Goal: Transaction & Acquisition: Subscribe to service/newsletter

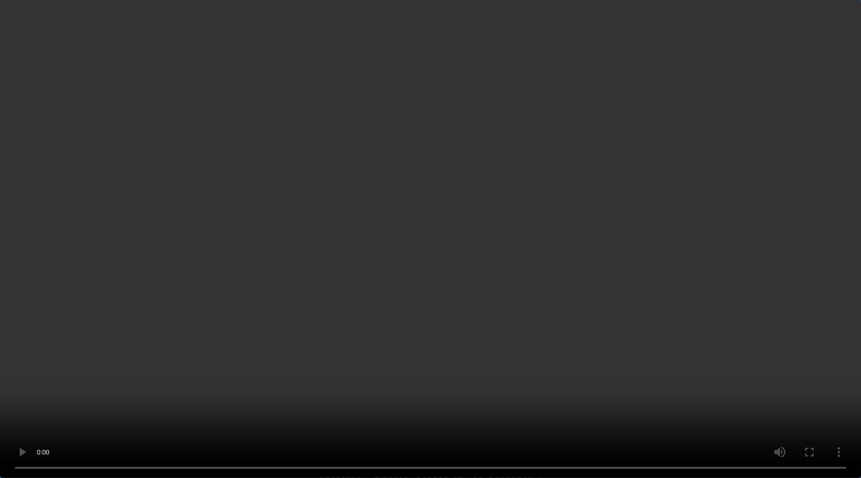
scroll to position [1459, 0]
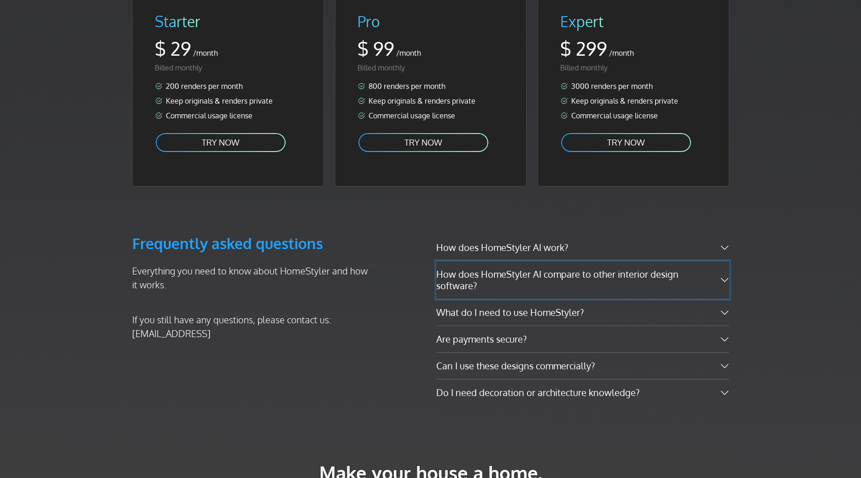
click at [532, 261] on button "How does HomeStyler AI compare to other interior design software?" at bounding box center [582, 280] width 293 height 38
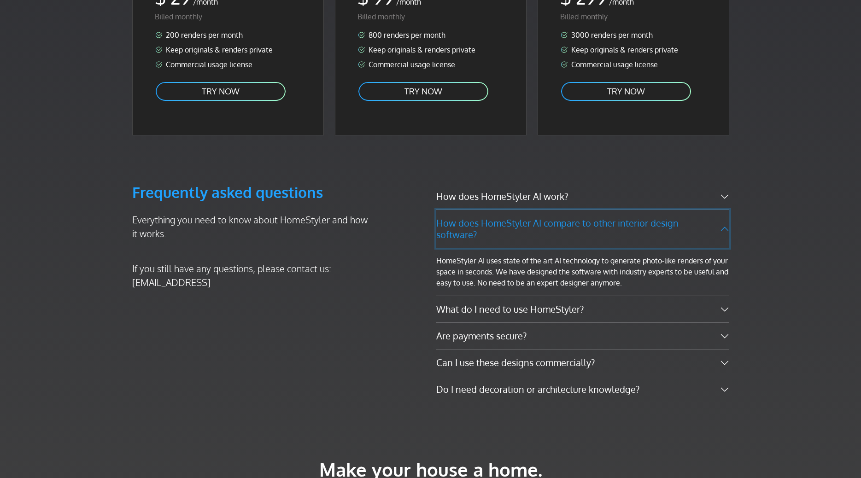
scroll to position [1510, 0]
click at [508, 296] on button "What do I need to use HomeStyler?" at bounding box center [582, 309] width 293 height 26
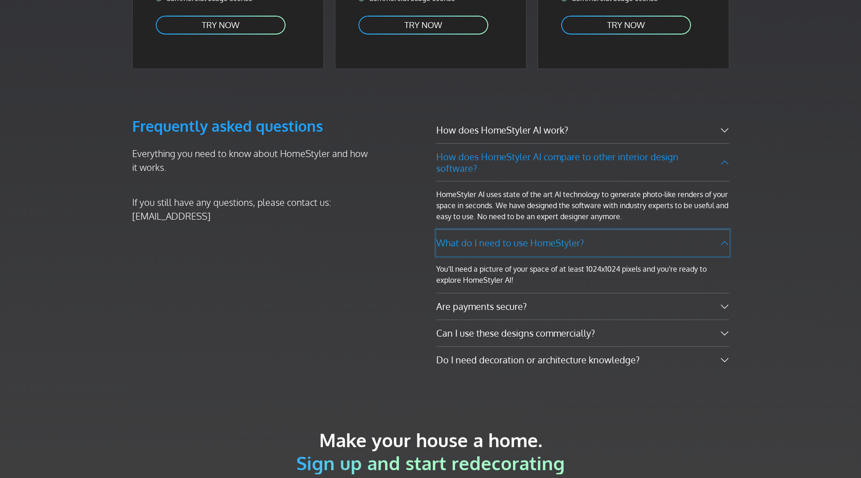
scroll to position [1576, 0]
click at [508, 293] on button "Are payments secure?" at bounding box center [582, 306] width 293 height 26
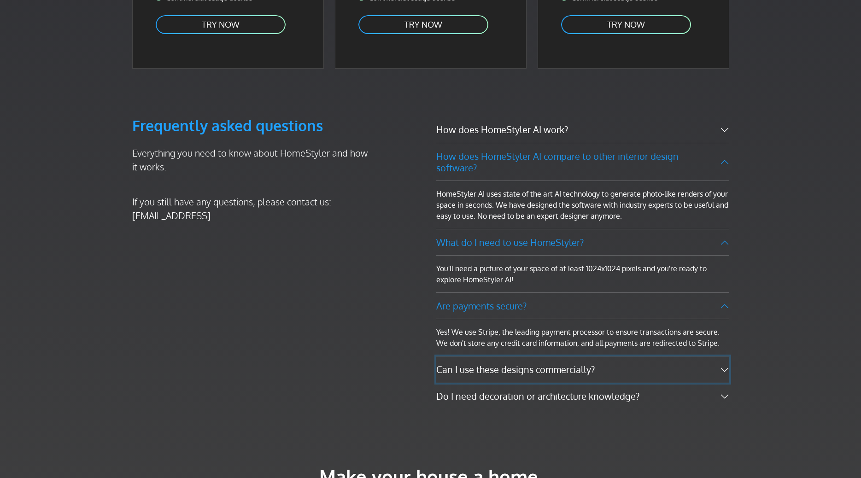
click at [489, 356] on button "Can I use these designs commercially?" at bounding box center [582, 369] width 293 height 26
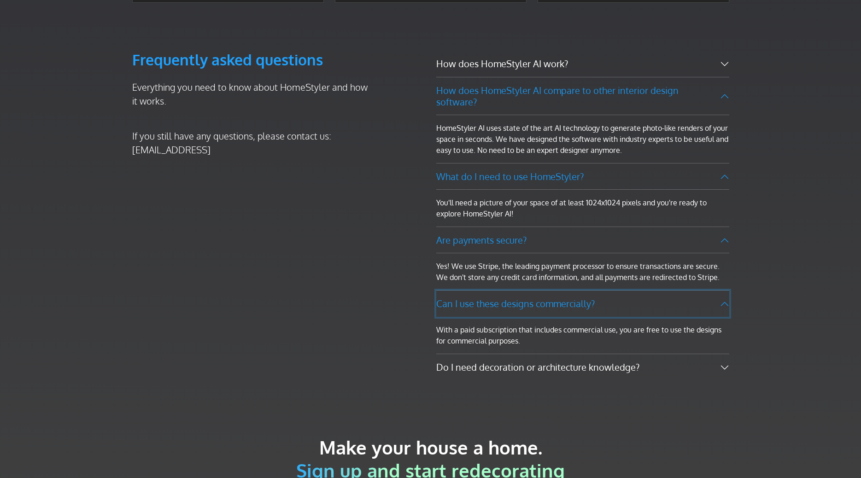
scroll to position [1645, 0]
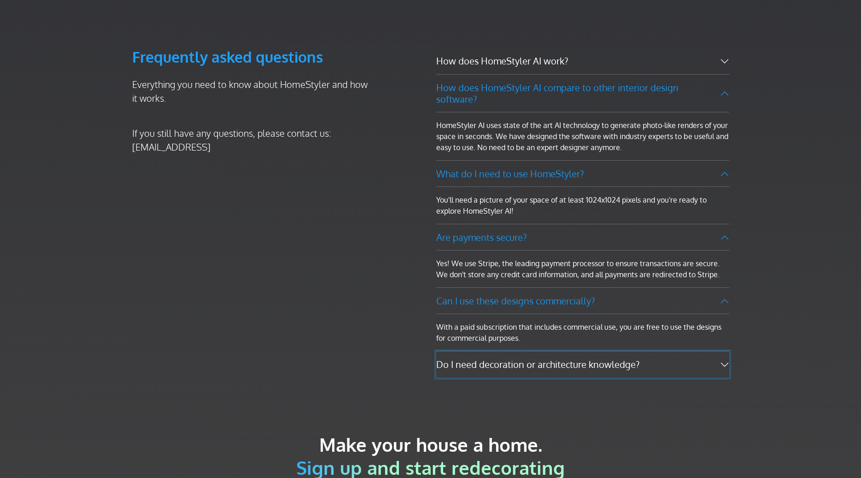
click at [489, 351] on button "Do I need decoration or architecture knowledge?" at bounding box center [582, 364] width 293 height 26
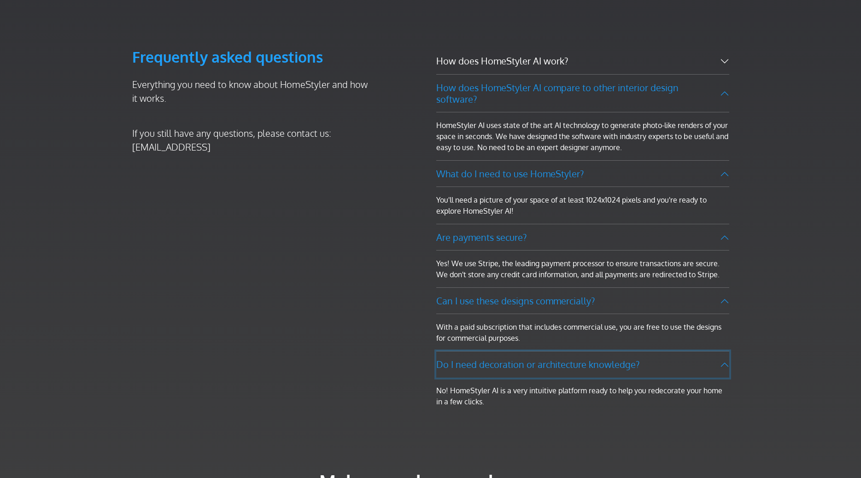
scroll to position [1773, 0]
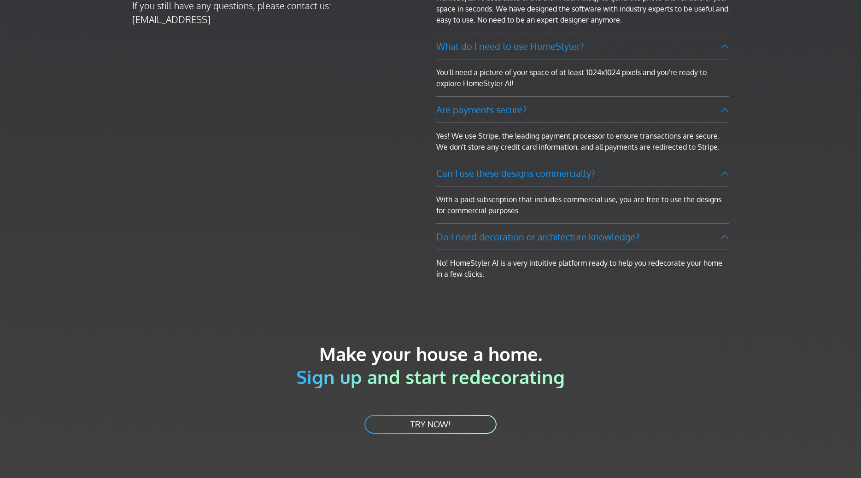
click at [450, 414] on link "TRY NOW!" at bounding box center [430, 424] width 134 height 21
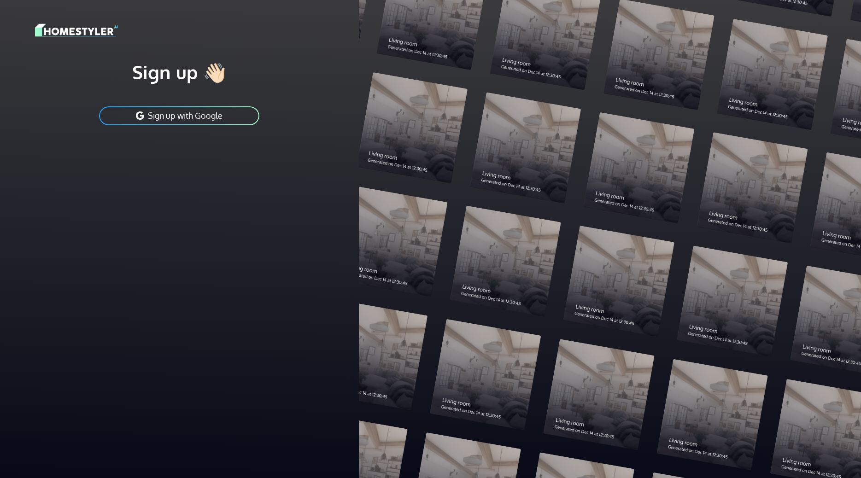
click at [205, 75] on h1 "Sign up 👋🏻" at bounding box center [179, 71] width 289 height 23
click at [154, 77] on h1 "Sign up 👋🏻" at bounding box center [179, 71] width 289 height 23
